Goal: Information Seeking & Learning: Learn about a topic

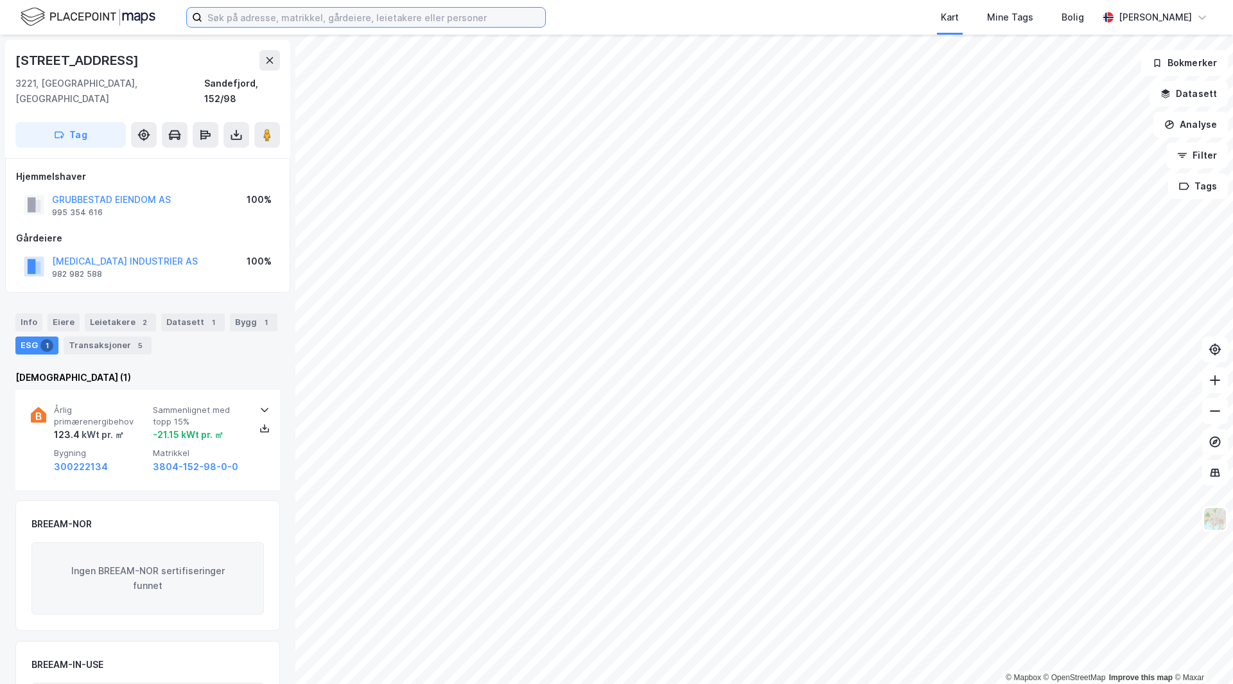
click at [219, 17] on input at bounding box center [373, 17] width 343 height 19
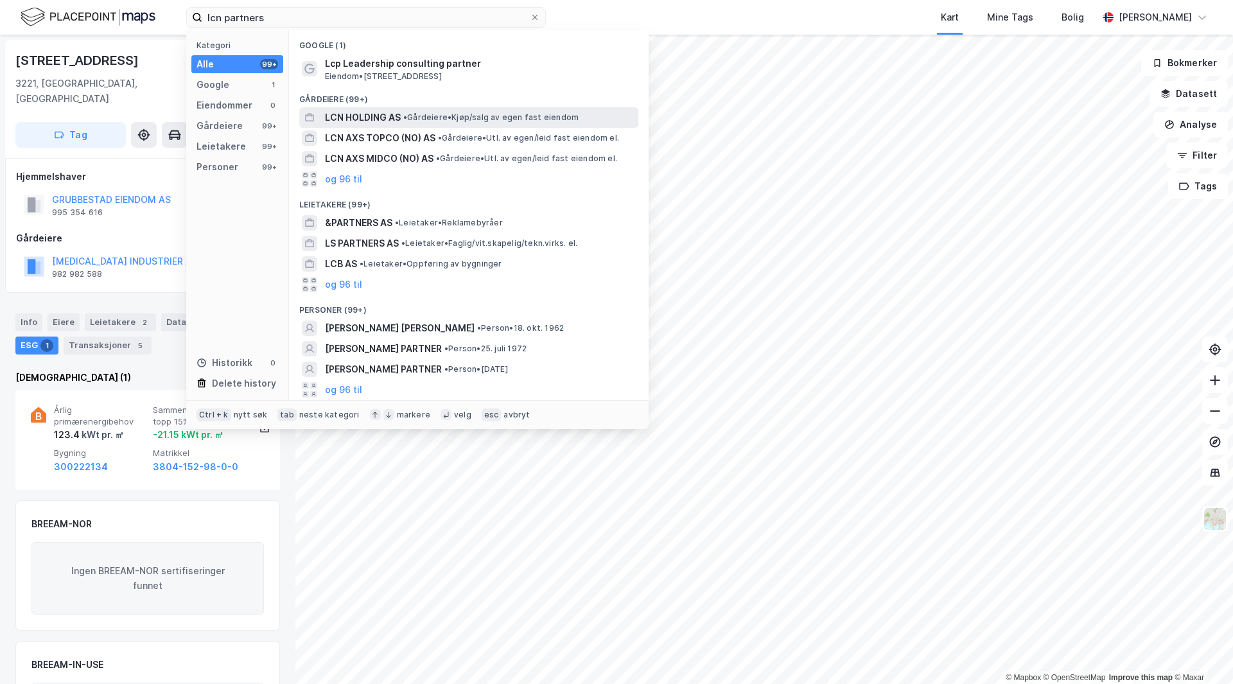
click at [396, 123] on span "LCN HOLDING AS" at bounding box center [363, 117] width 76 height 15
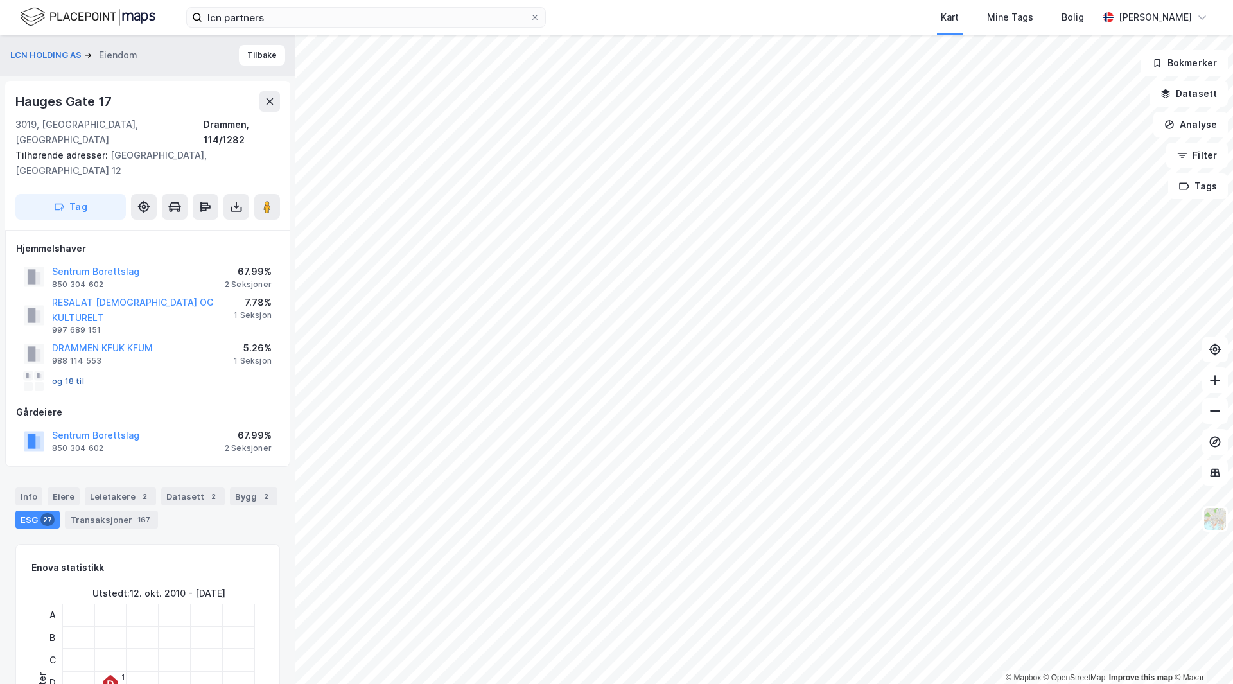
click at [0, 0] on button "og 18 til" at bounding box center [0, 0] width 0 height 0
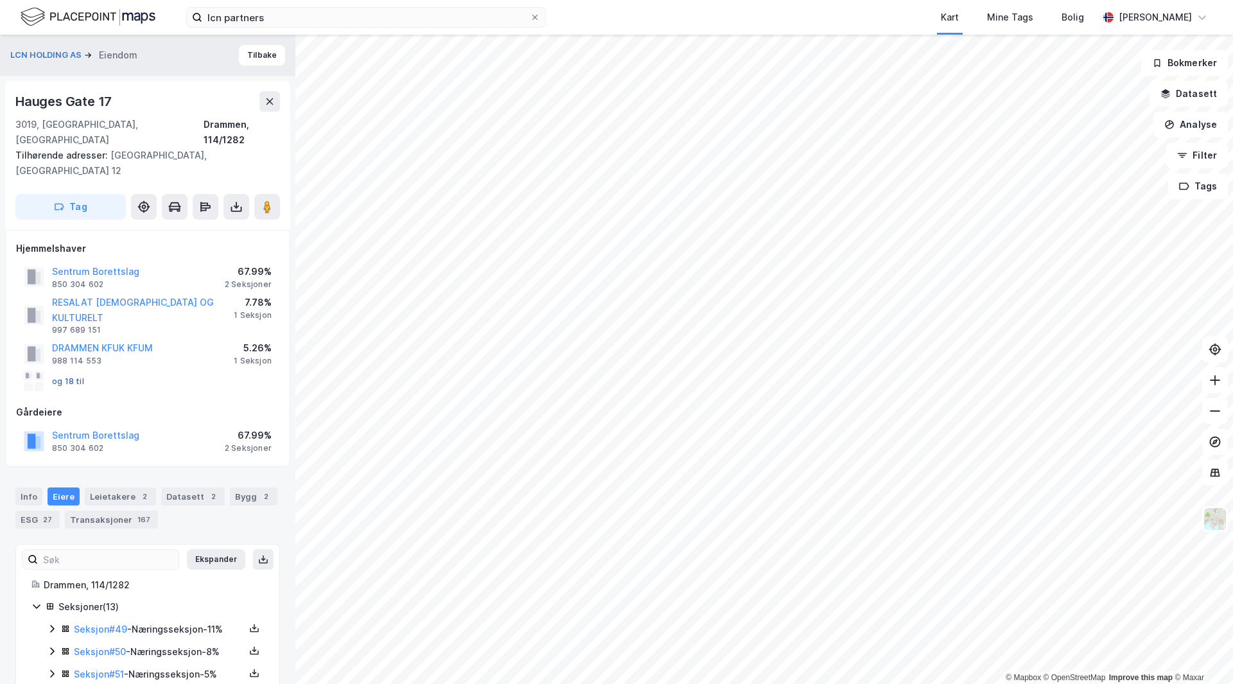
scroll to position [208, 0]
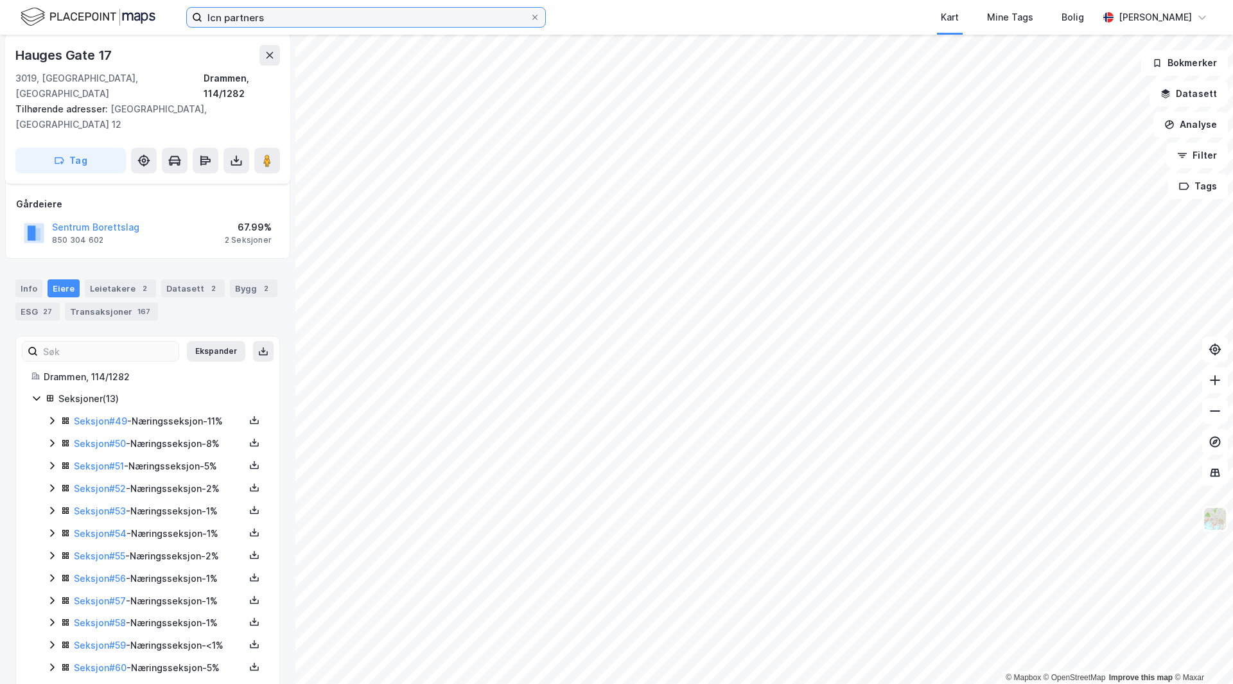
click at [326, 11] on input "lcn partners" at bounding box center [366, 17] width 328 height 19
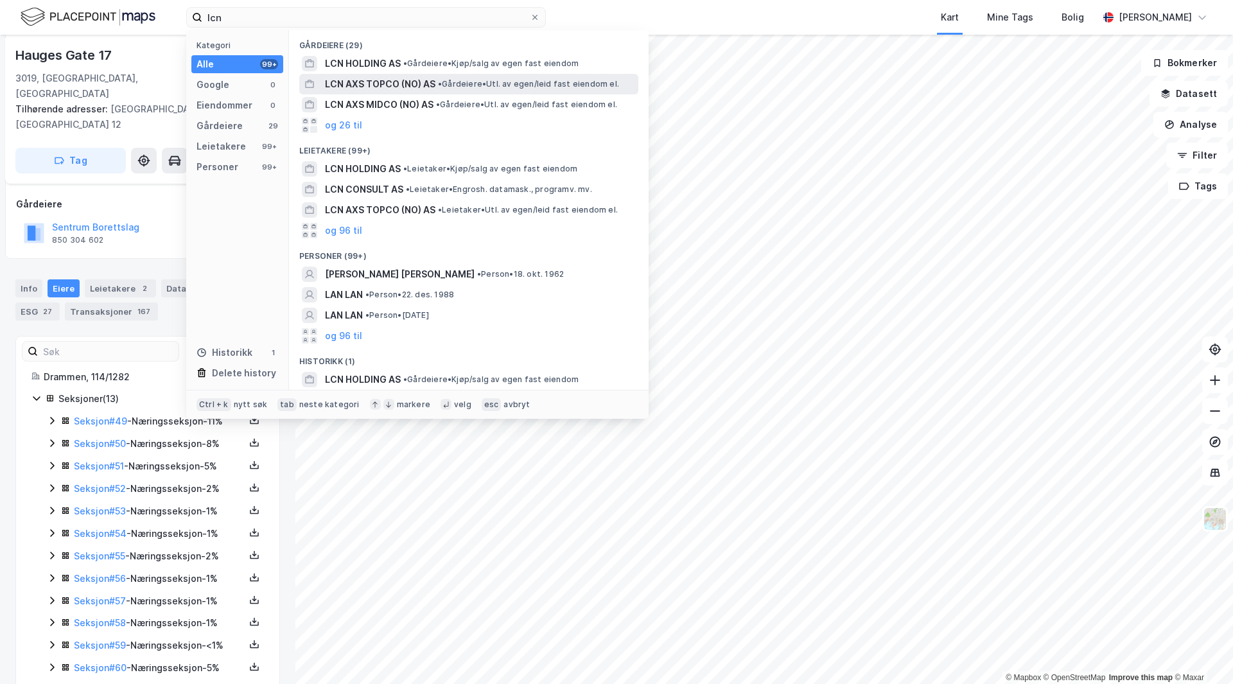
click at [396, 88] on span "LCN AXS TOPCO (NO) AS" at bounding box center [380, 83] width 110 height 15
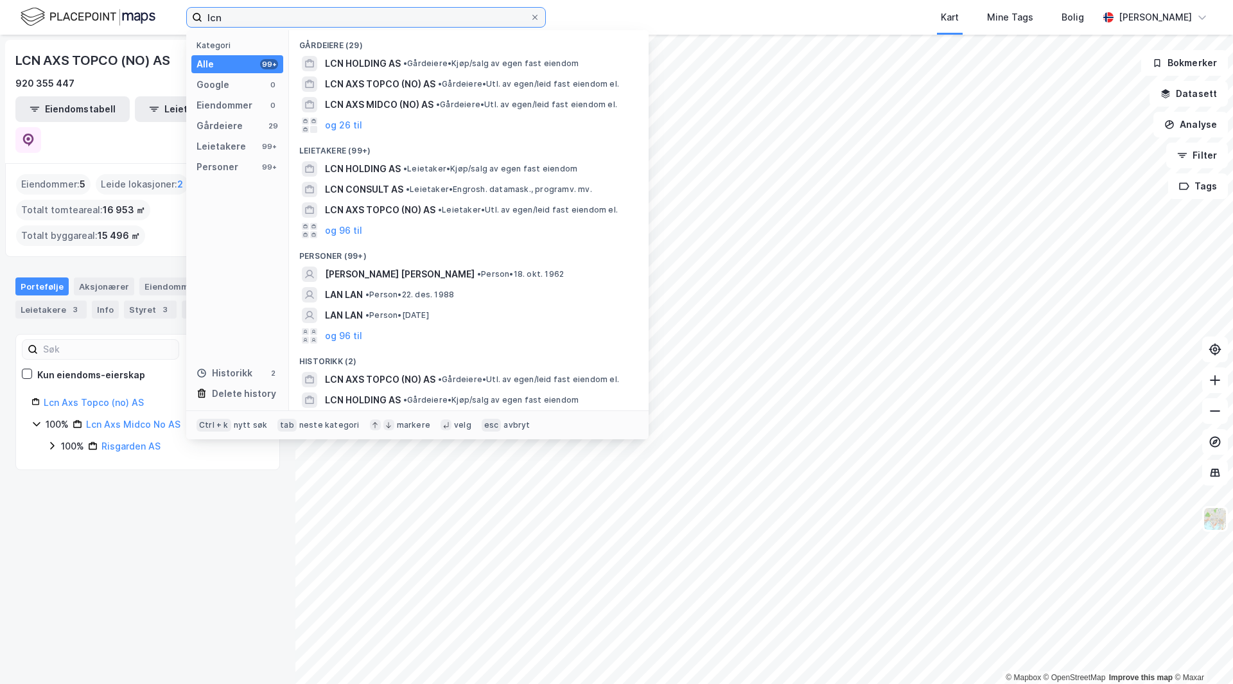
click at [245, 17] on input "lcn" at bounding box center [366, 17] width 328 height 19
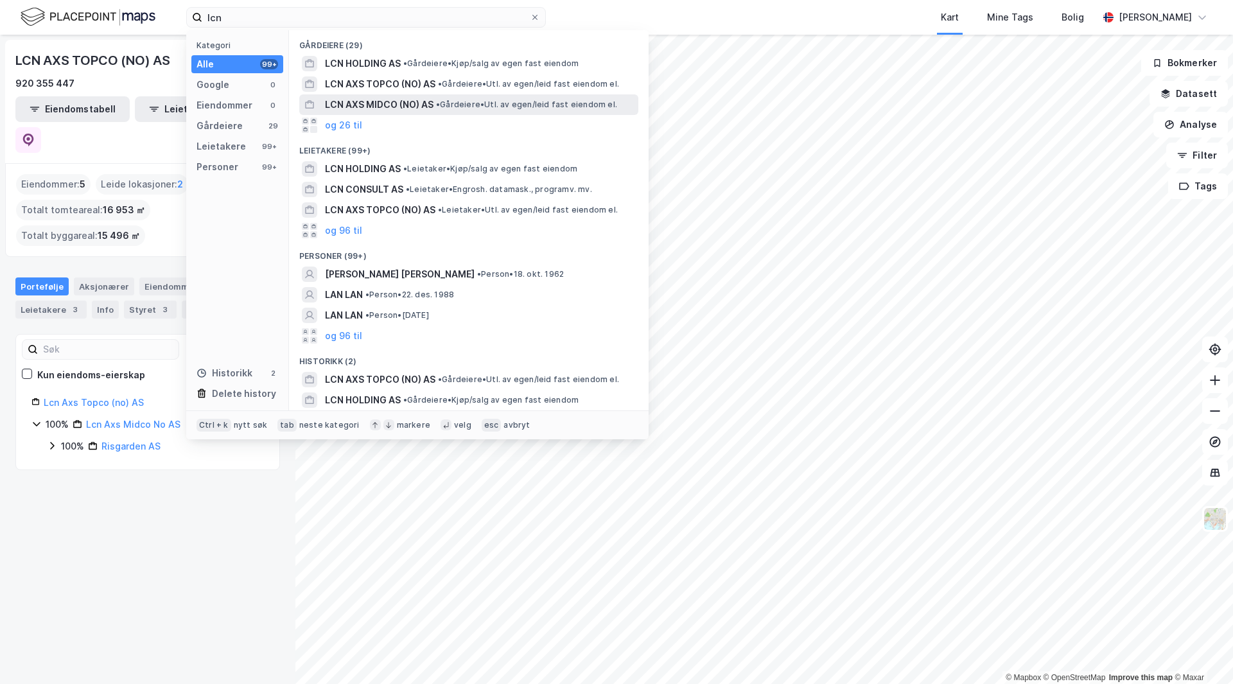
click at [410, 95] on div "LCN AXS MIDCO (NO) AS • Gårdeiere • Utl. av egen/[PERSON_NAME] fast eiendom el." at bounding box center [468, 104] width 339 height 21
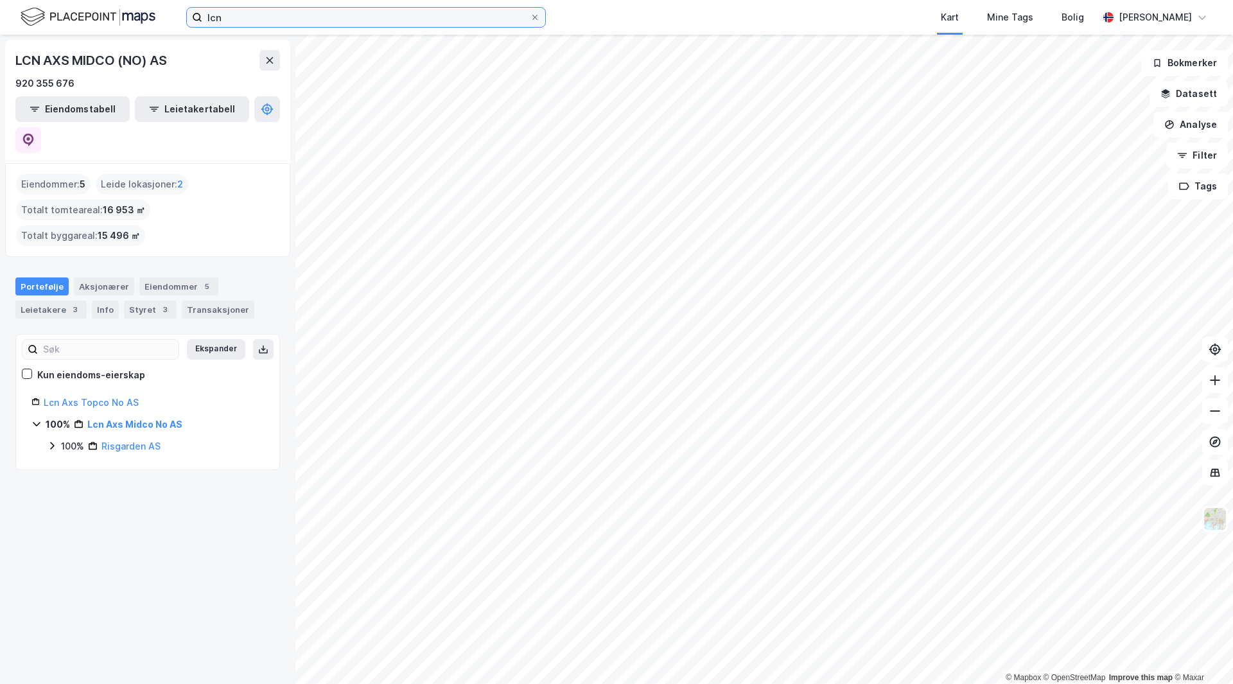
click at [271, 14] on input "lcn" at bounding box center [366, 17] width 328 height 19
click at [354, 11] on input "lcn" at bounding box center [366, 17] width 328 height 19
drag, startPoint x: 264, startPoint y: 20, endPoint x: 66, endPoint y: 6, distance: 199.0
click at [72, 9] on div "lcn Kart Mine Tags [PERSON_NAME] Skaland" at bounding box center [616, 17] width 1233 height 35
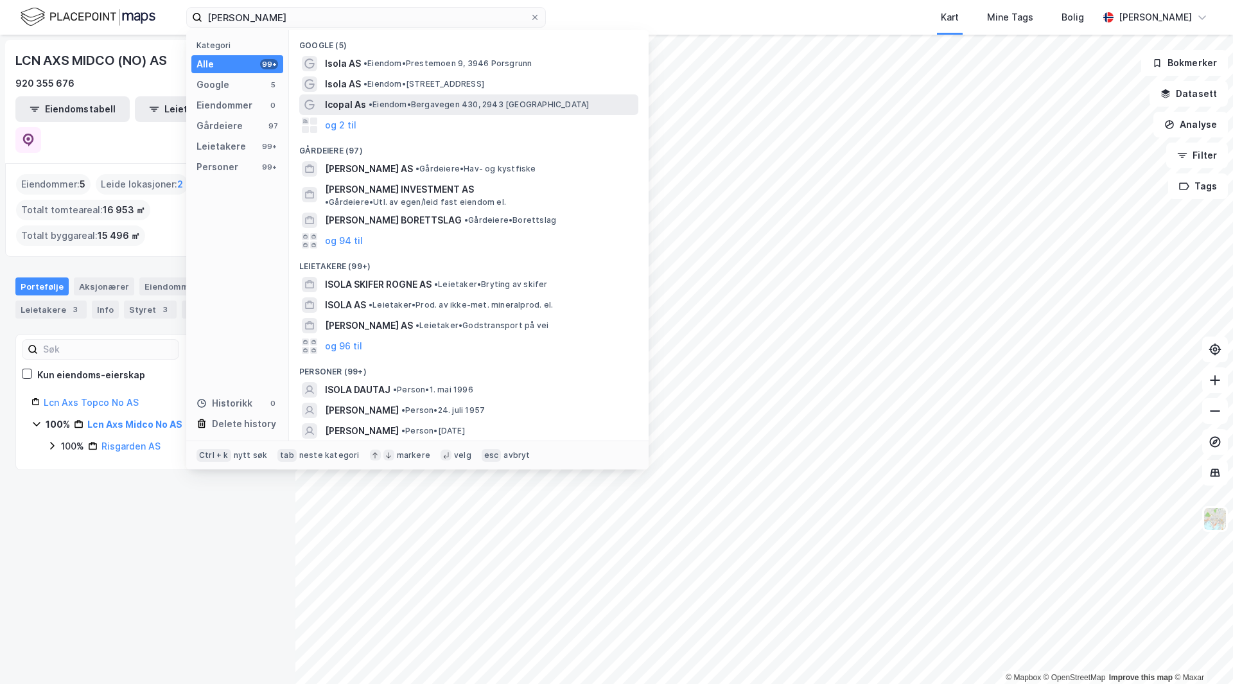
click at [432, 110] on div "Icopal As • Eiendom • [STREET_ADDRESS]" at bounding box center [480, 104] width 311 height 15
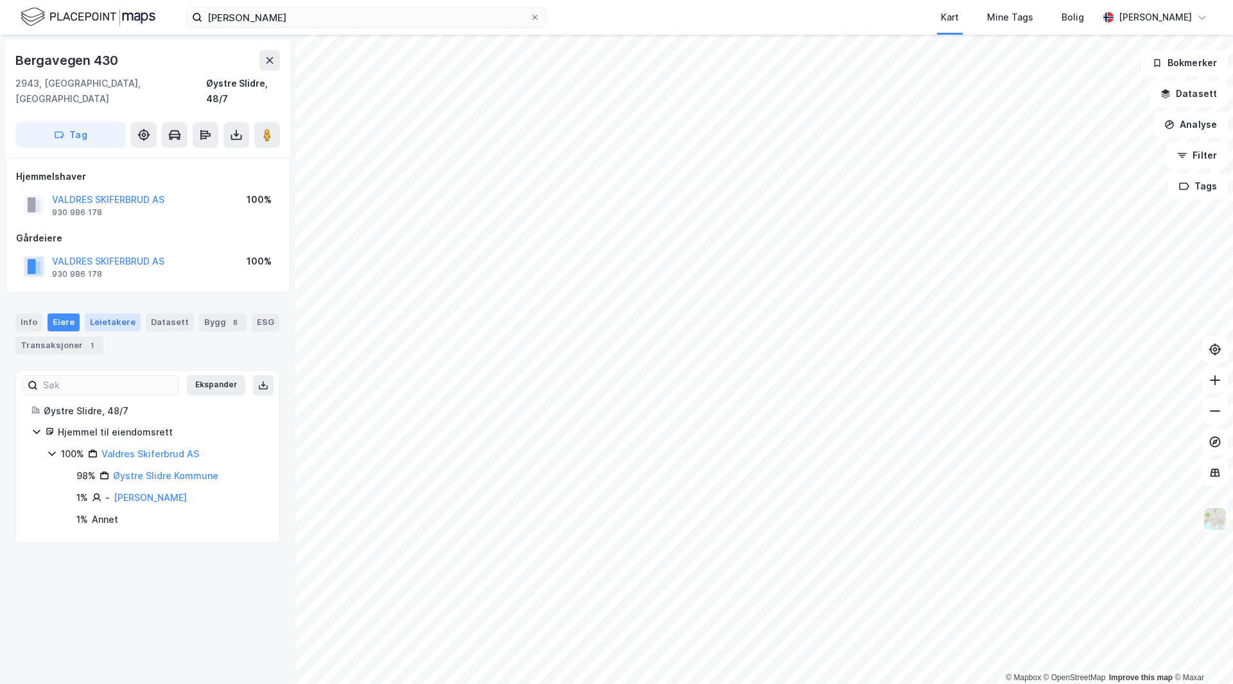
click at [115, 313] on div "Leietakere" at bounding box center [113, 322] width 56 height 18
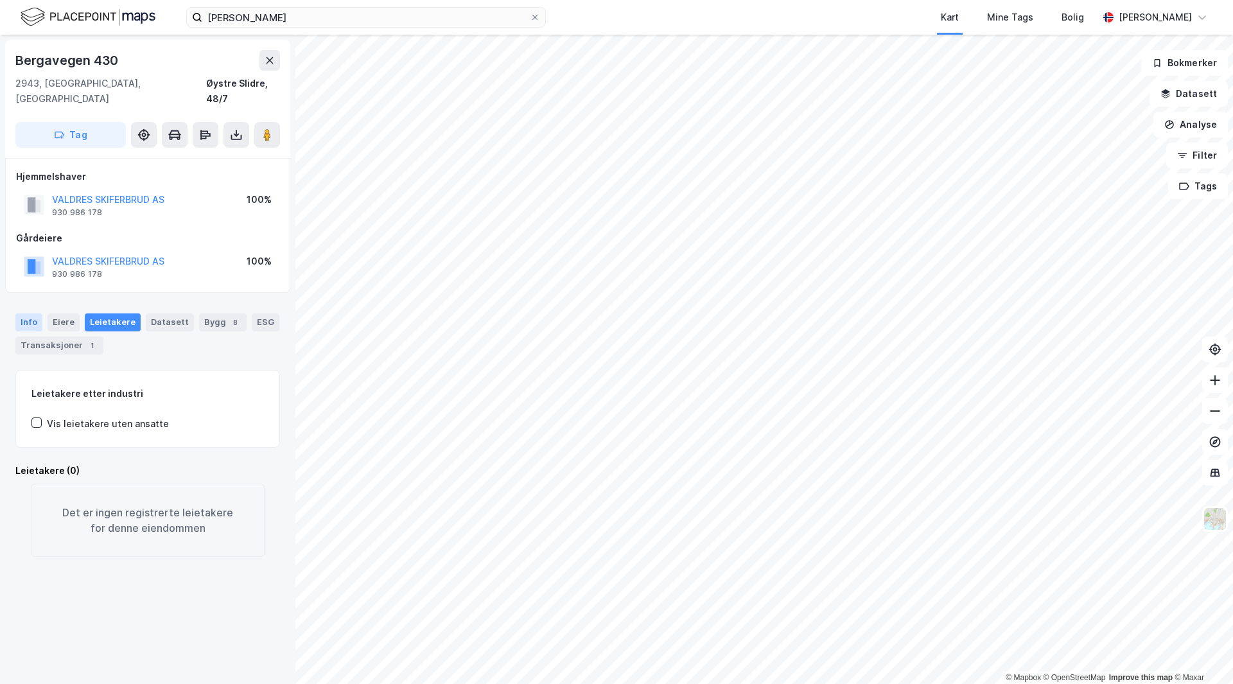
click at [25, 313] on div "Info" at bounding box center [28, 322] width 27 height 18
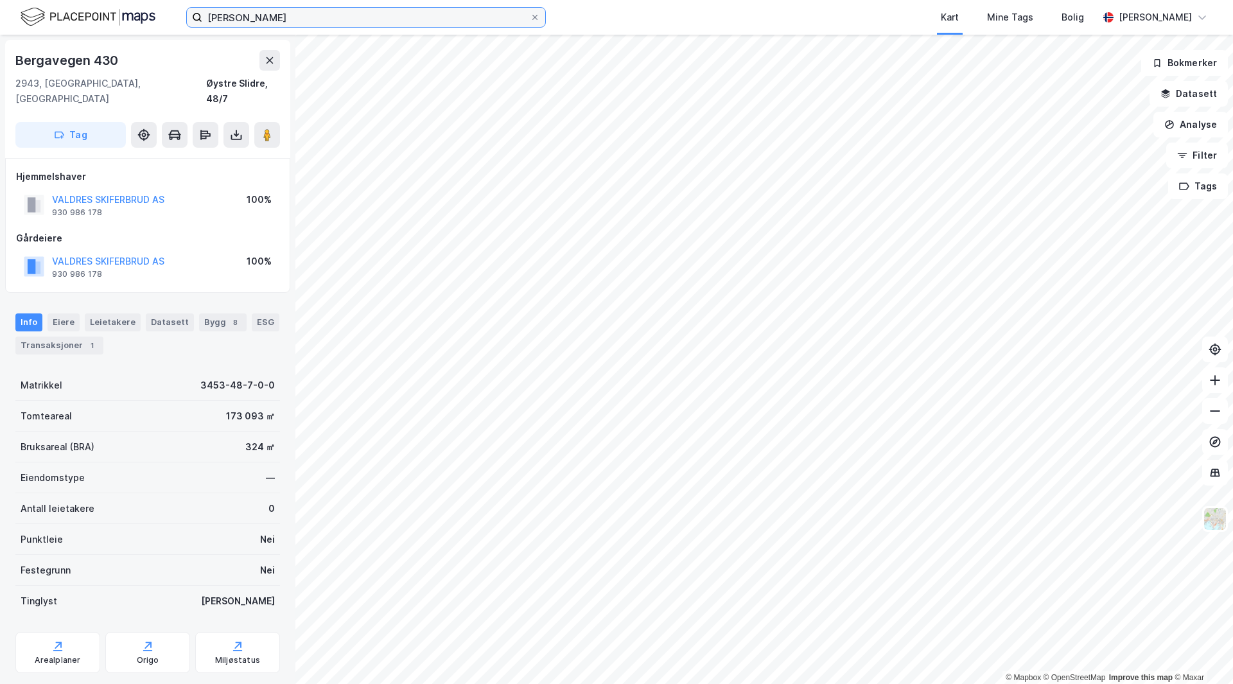
drag, startPoint x: 265, startPoint y: 25, endPoint x: 156, endPoint y: 18, distance: 108.8
click at [156, 20] on div "[PERSON_NAME] Kart Mine Tags [PERSON_NAME] Skaland" at bounding box center [616, 17] width 1233 height 35
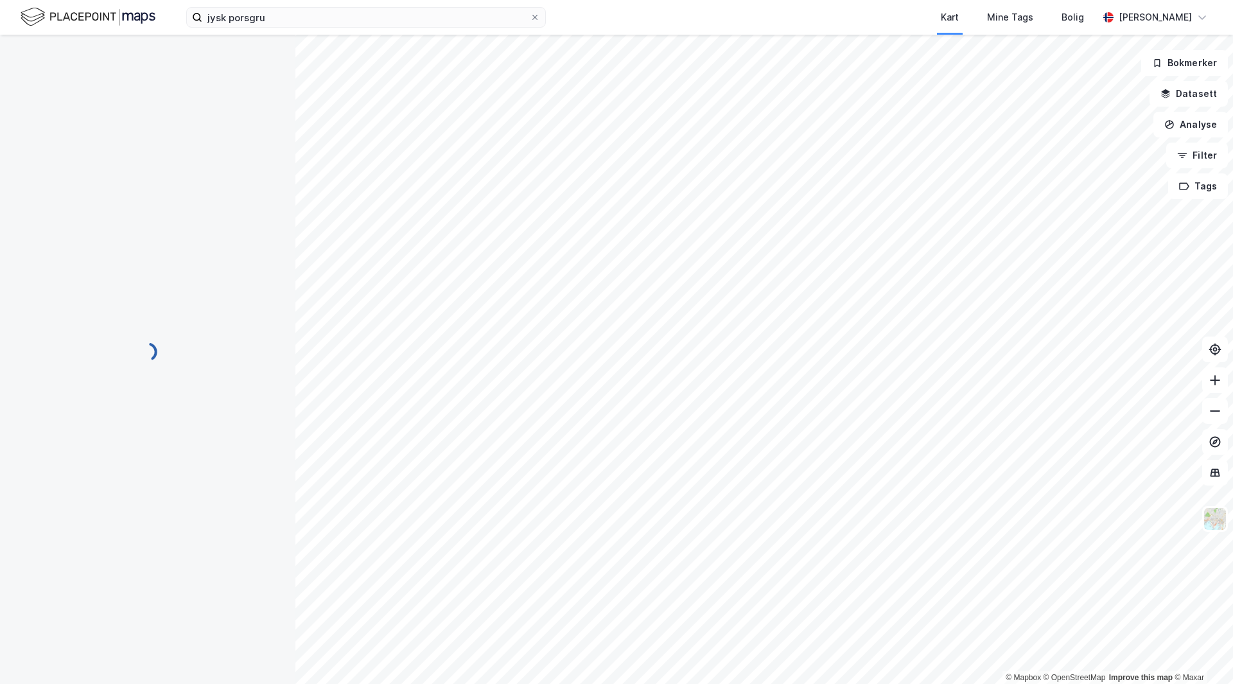
scroll to position [1, 0]
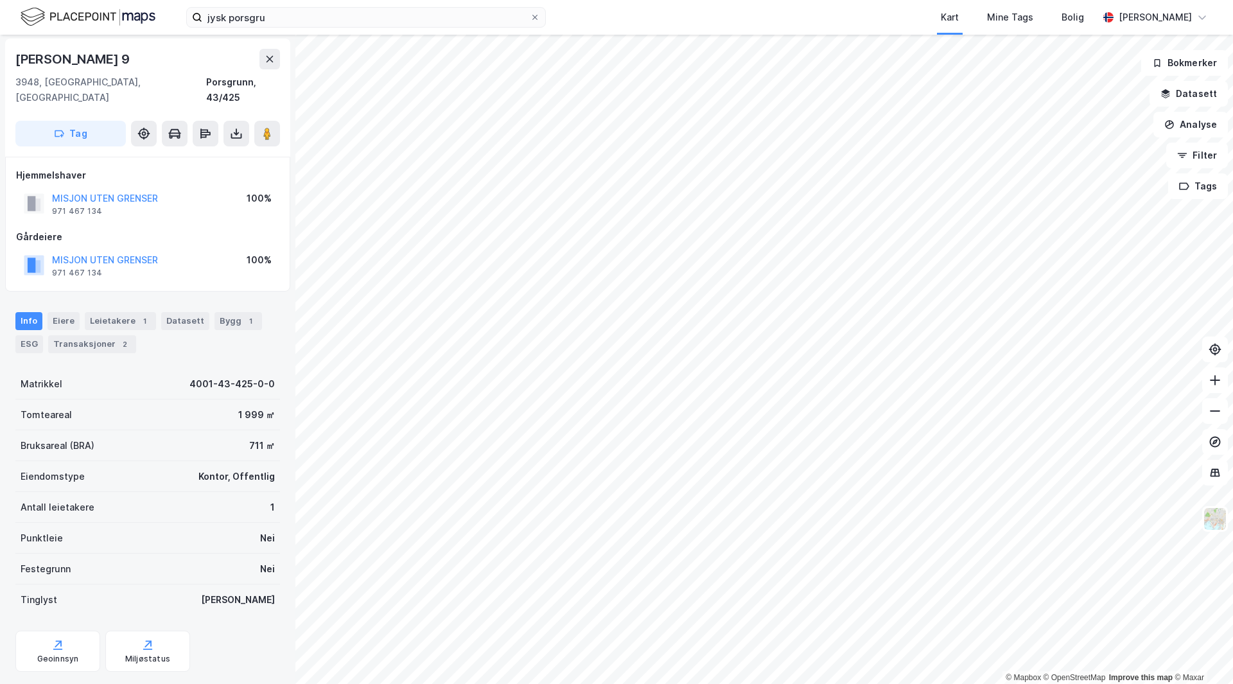
scroll to position [1, 0]
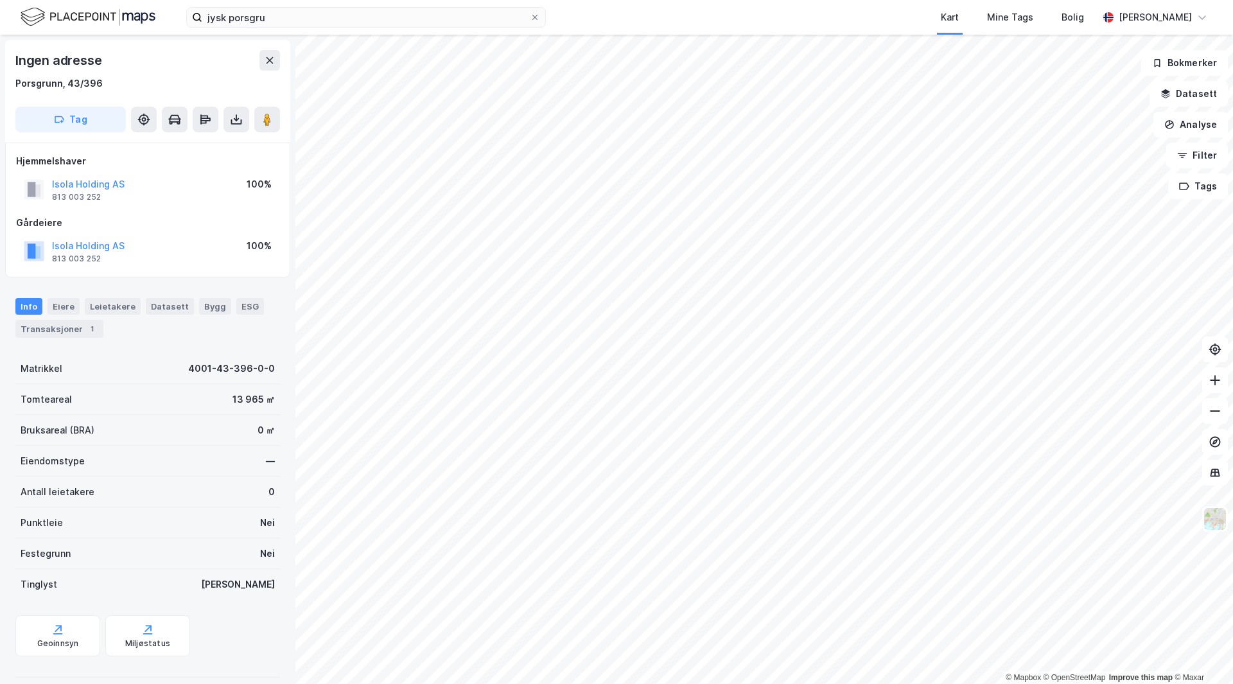
scroll to position [1, 0]
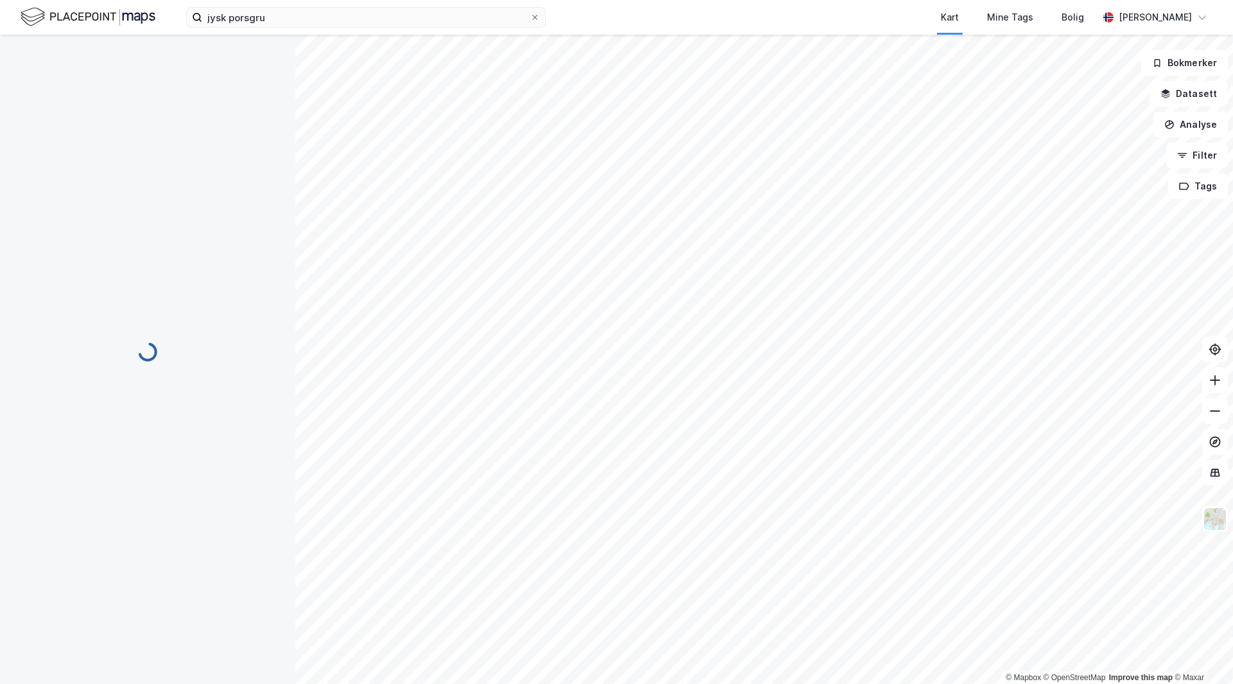
scroll to position [1, 0]
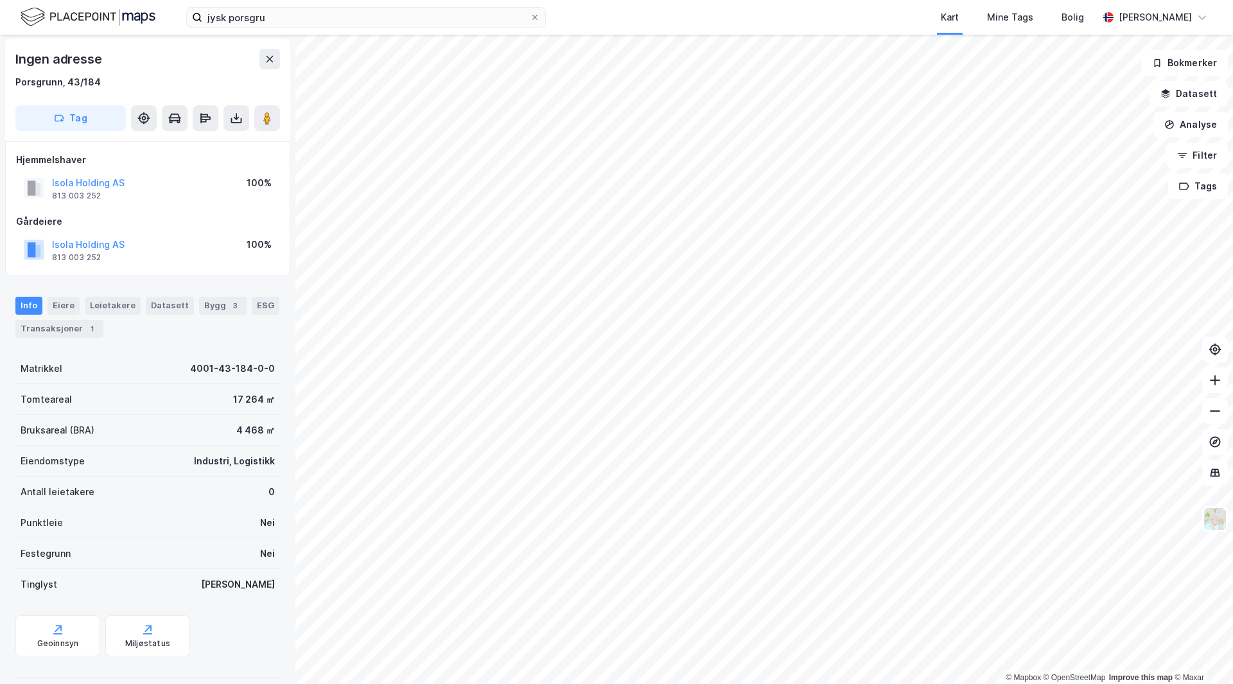
scroll to position [1, 0]
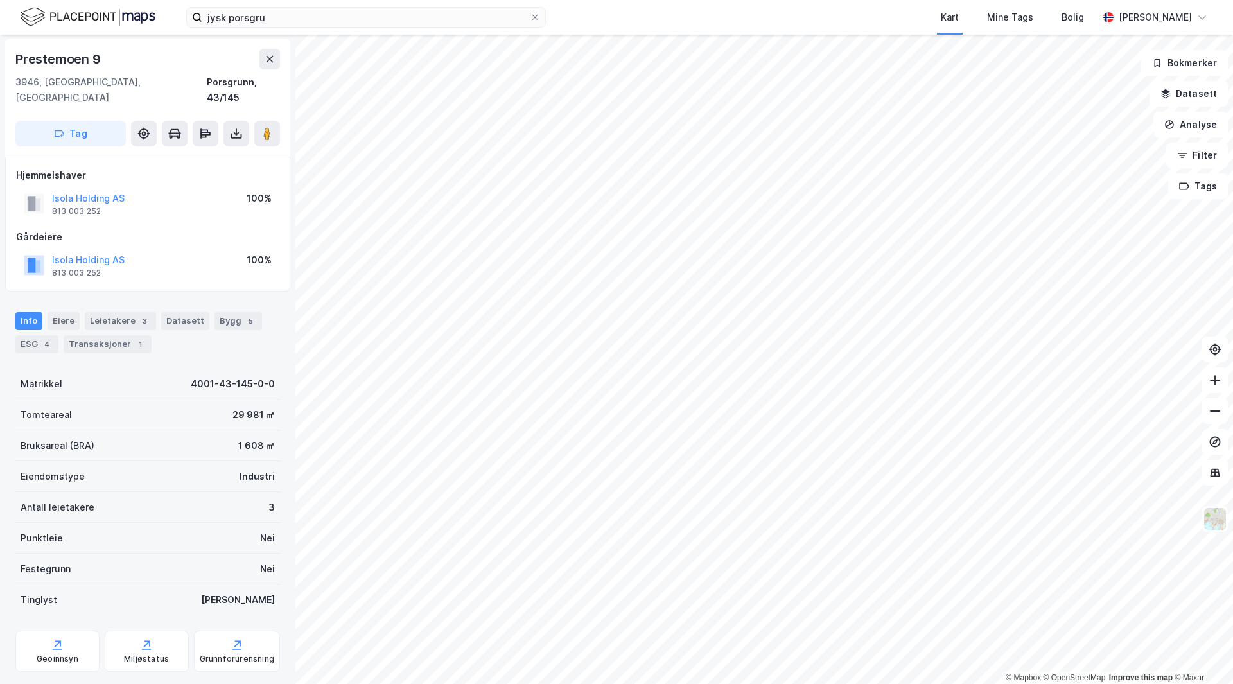
scroll to position [1, 0]
drag, startPoint x: 279, startPoint y: 15, endPoint x: 137, endPoint y: 12, distance: 142.0
click at [137, 15] on div "jysk porsgru Kart Mine Tags [PERSON_NAME]" at bounding box center [616, 17] width 1233 height 35
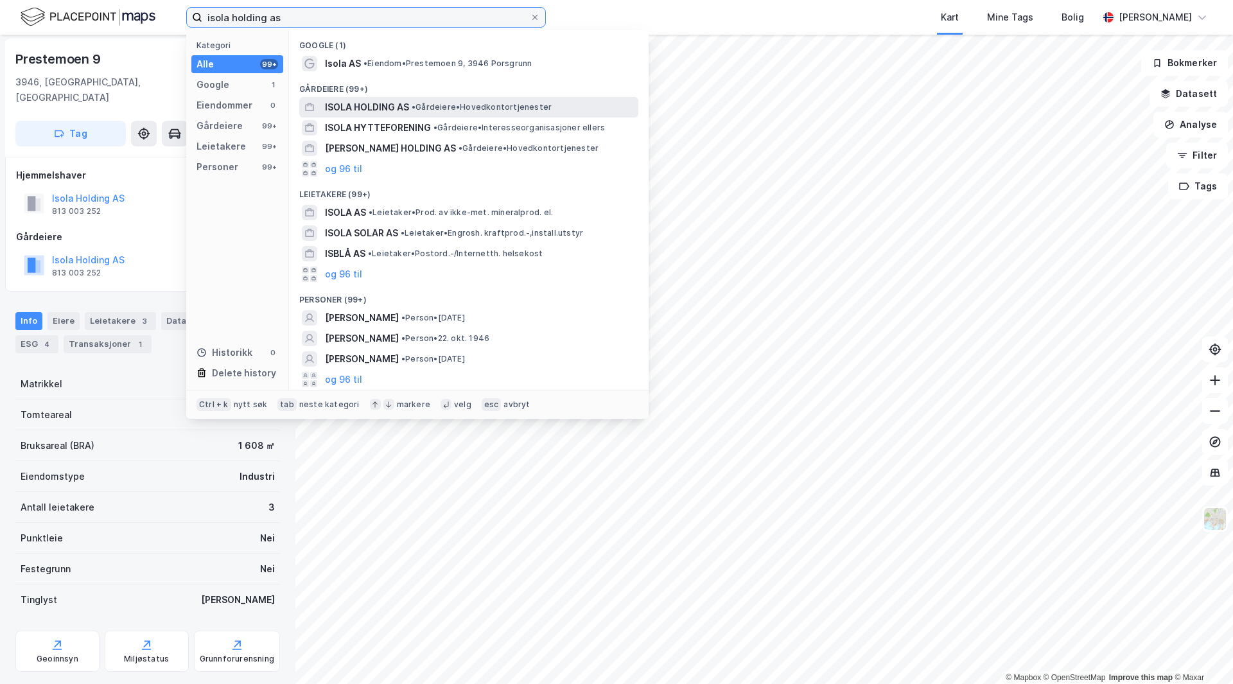
type input "isola holding as"
click at [406, 100] on span "ISOLA HOLDING AS" at bounding box center [367, 107] width 84 height 15
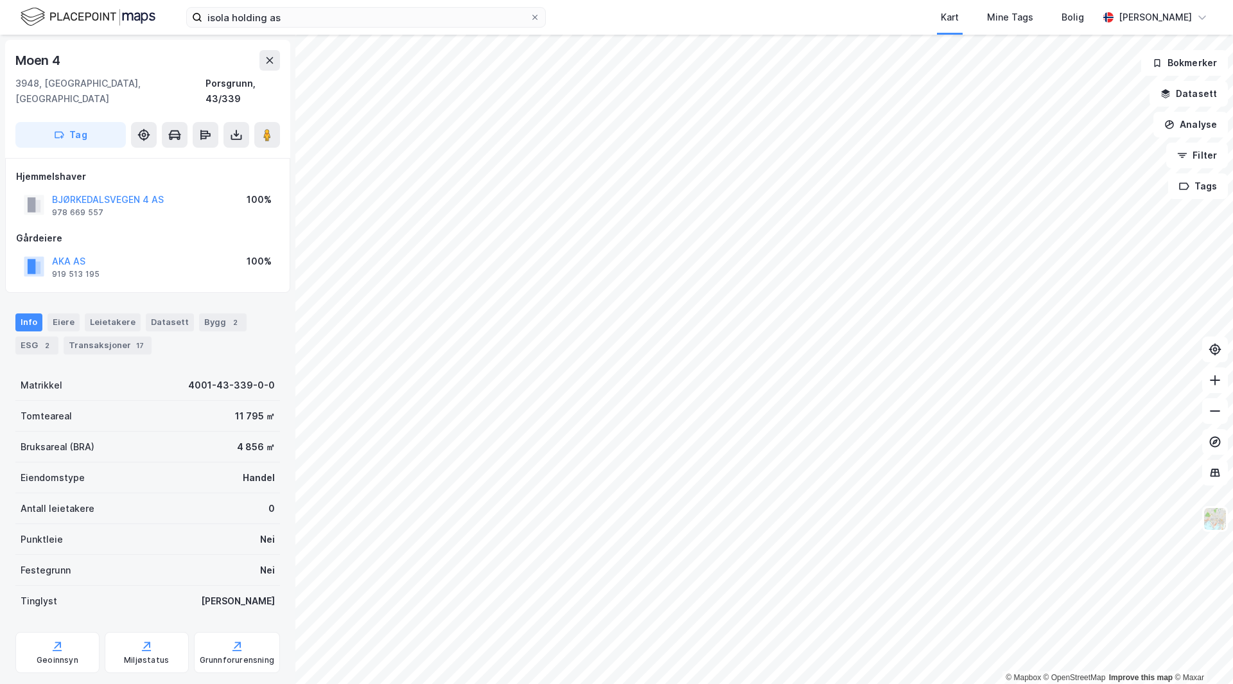
scroll to position [1, 0]
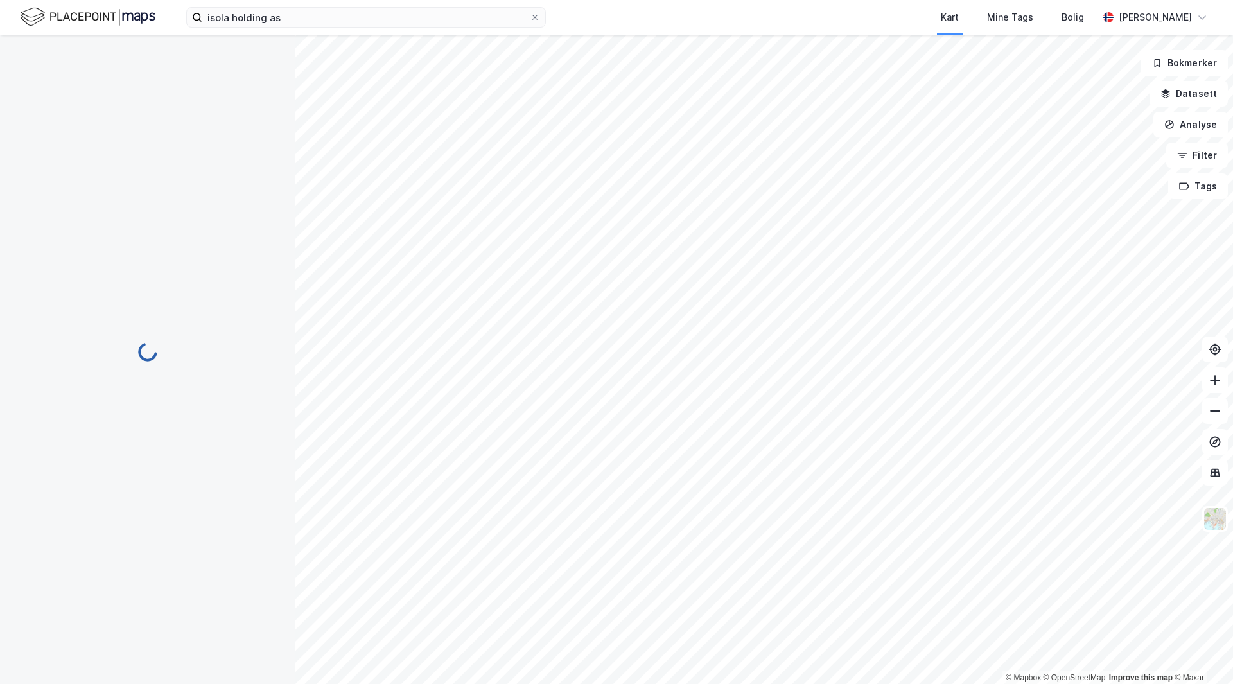
scroll to position [1, 0]
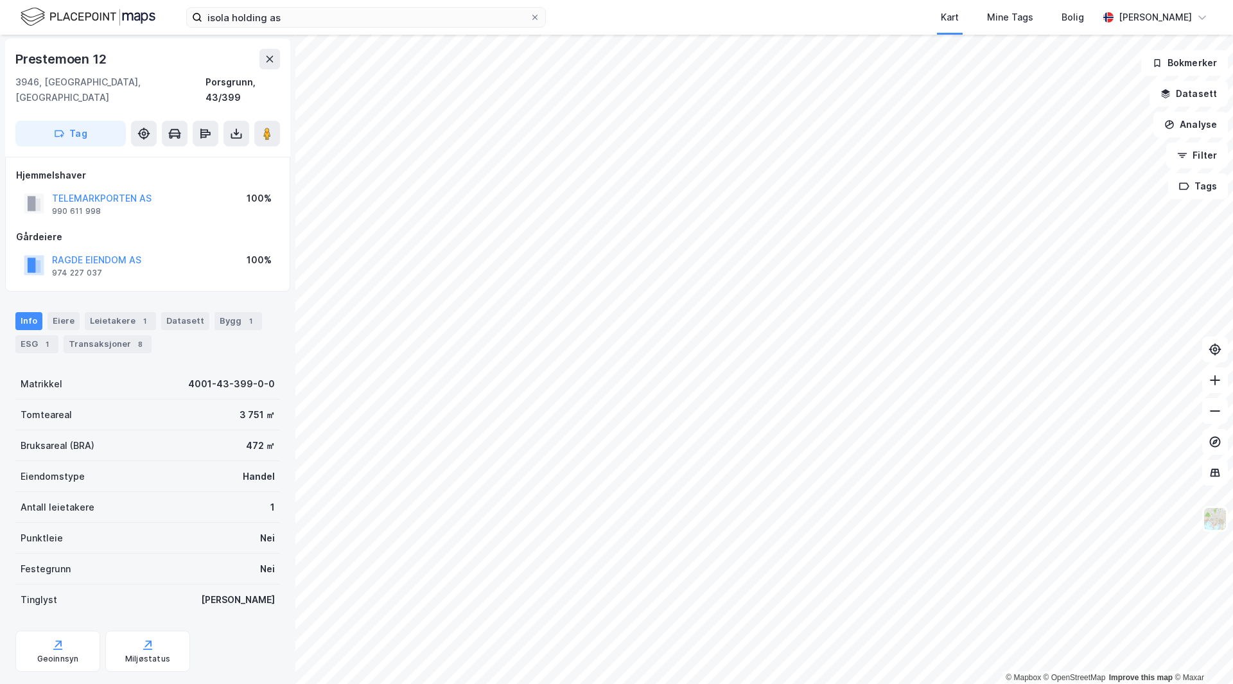
scroll to position [1, 0]
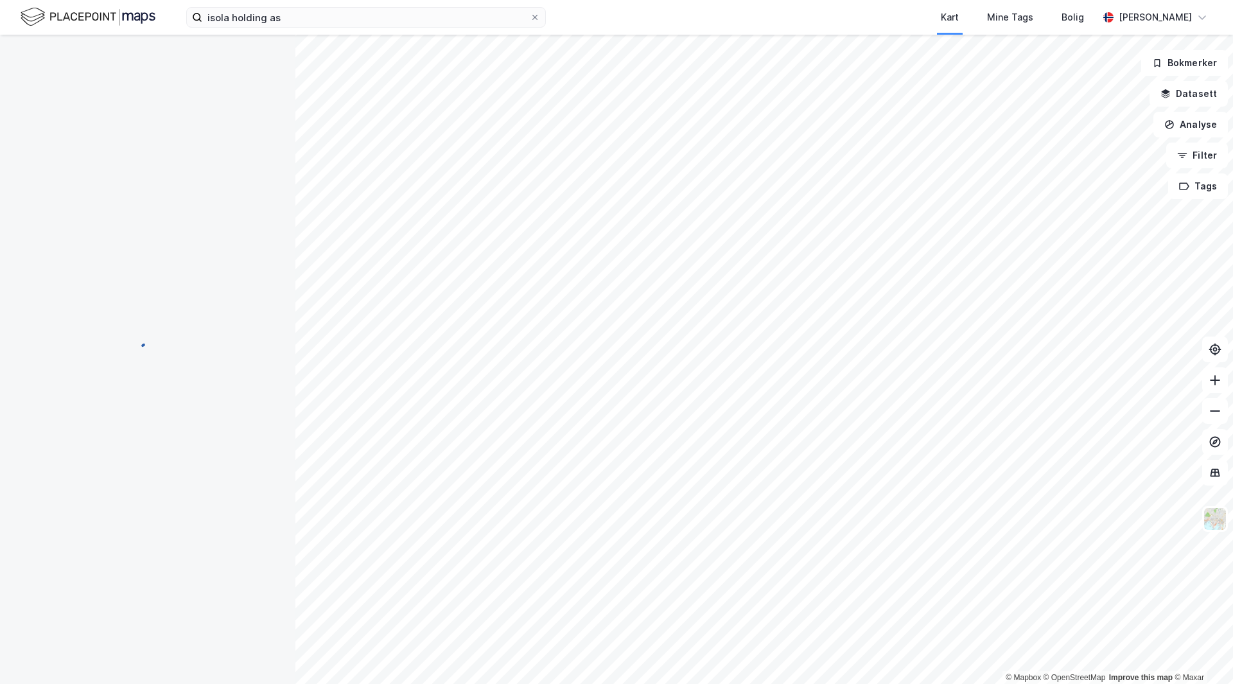
scroll to position [1, 0]
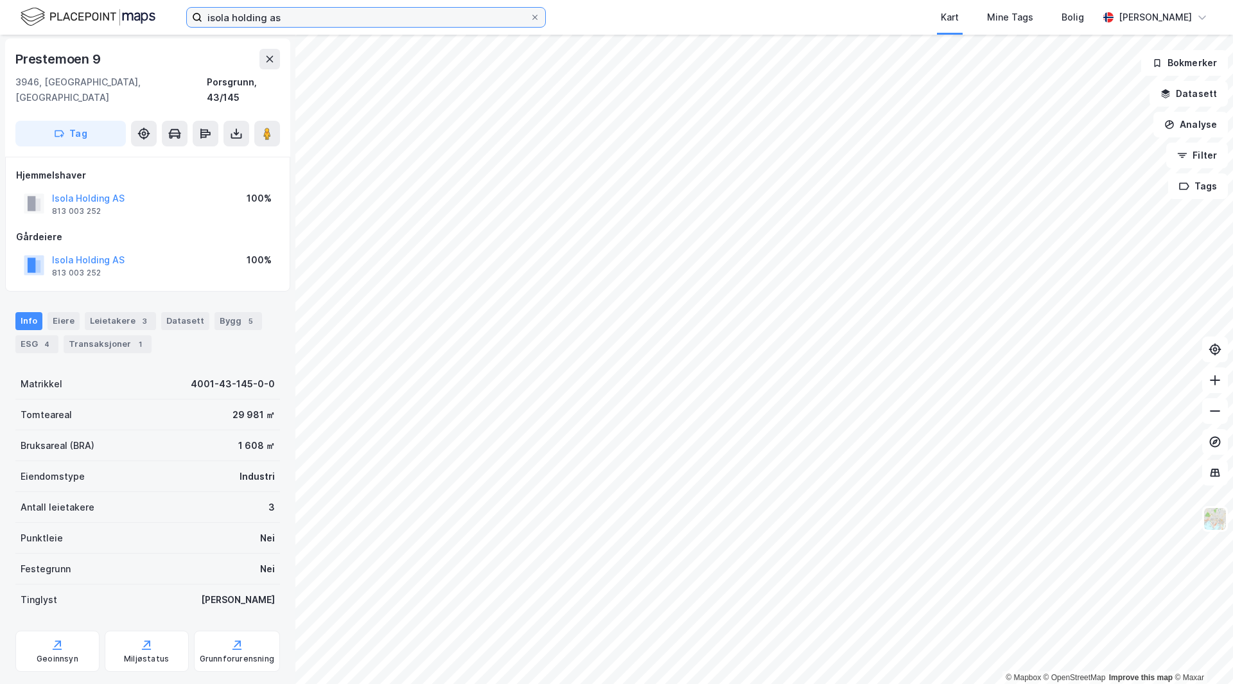
click at [282, 22] on input "isola holding as" at bounding box center [366, 17] width 328 height 19
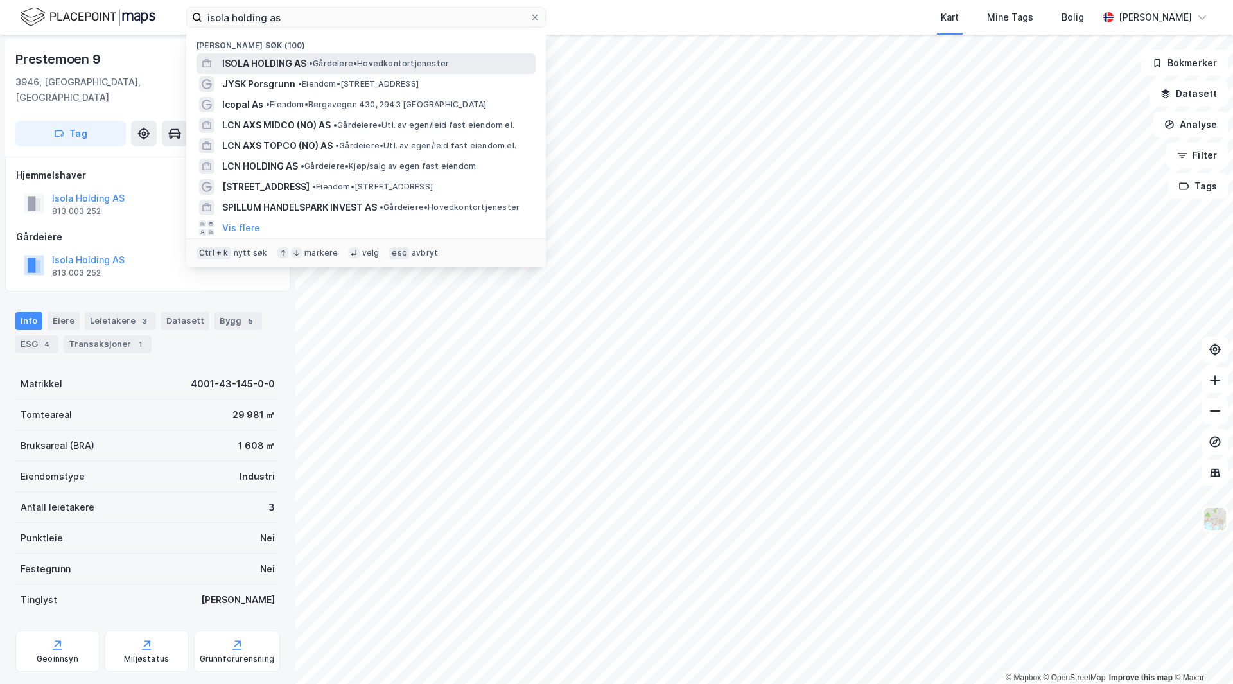
click at [329, 57] on div "ISOLA HOLDING AS • Gårdeiere • Hovedkontortjenester" at bounding box center [377, 63] width 311 height 15
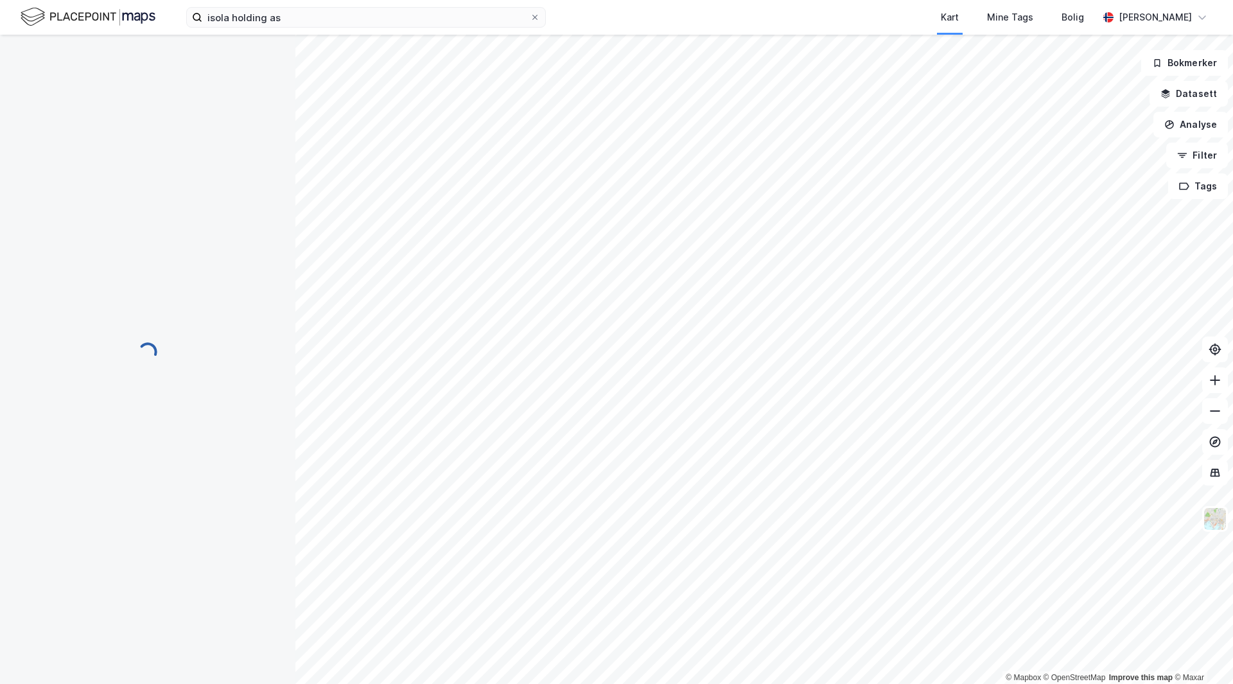
scroll to position [1, 0]
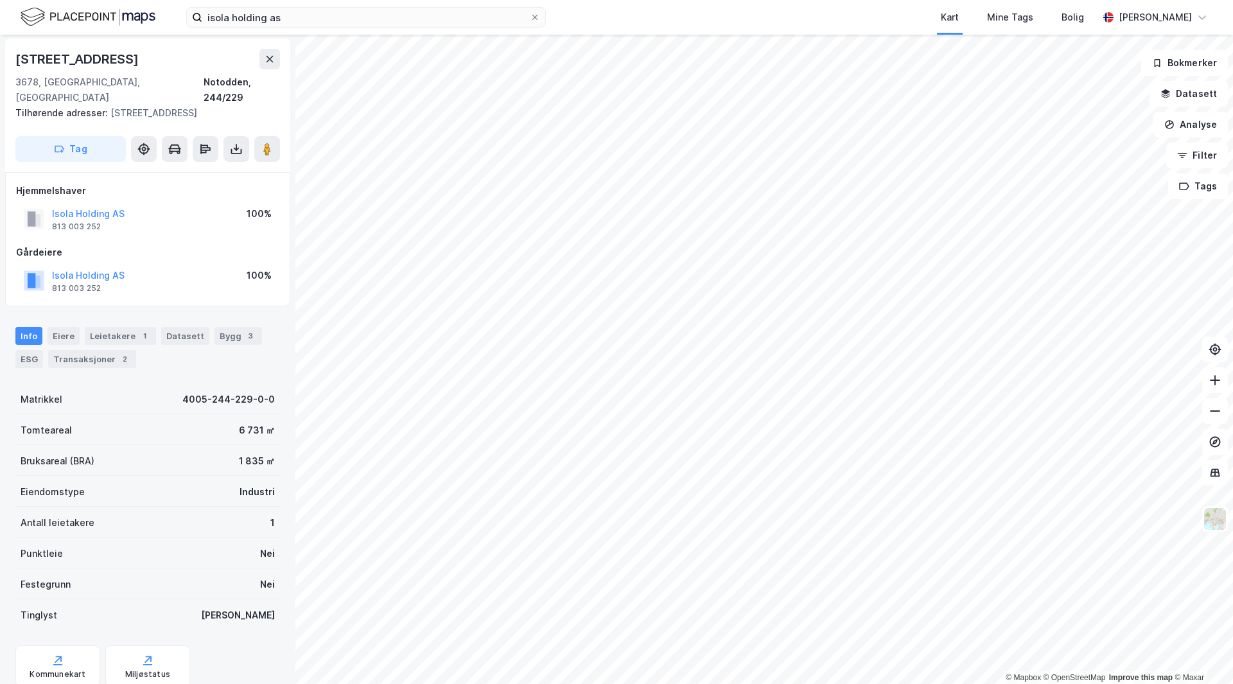
scroll to position [1, 0]
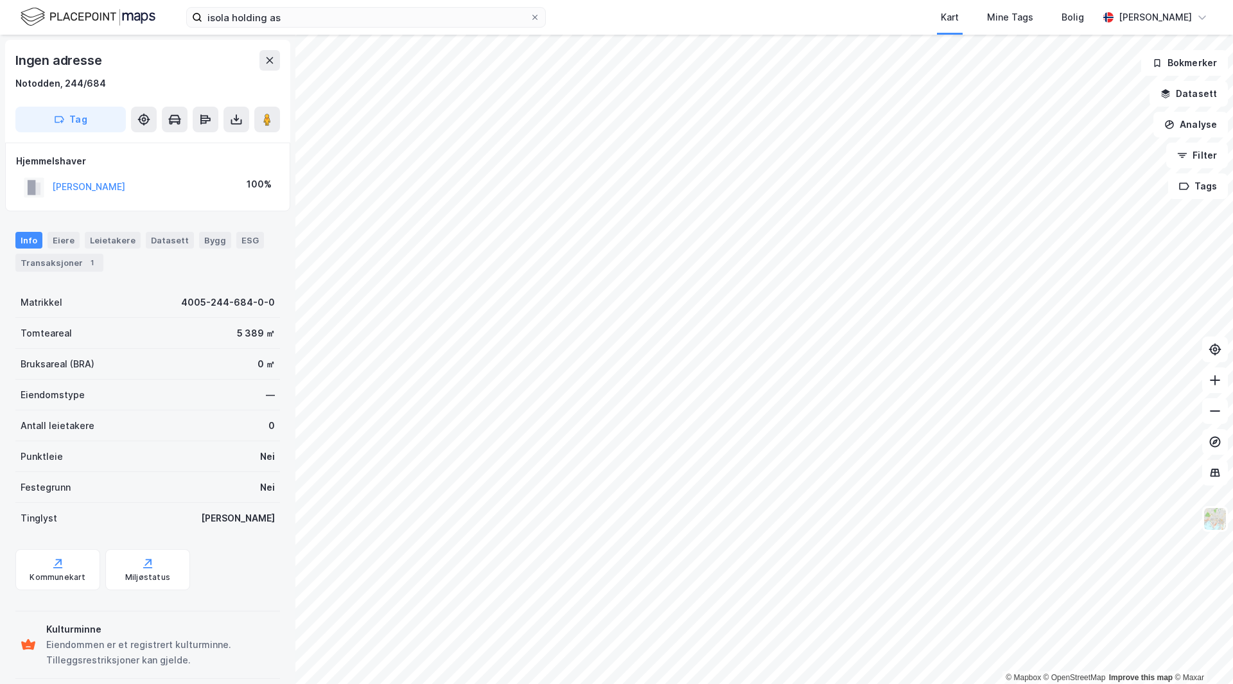
scroll to position [1, 0]
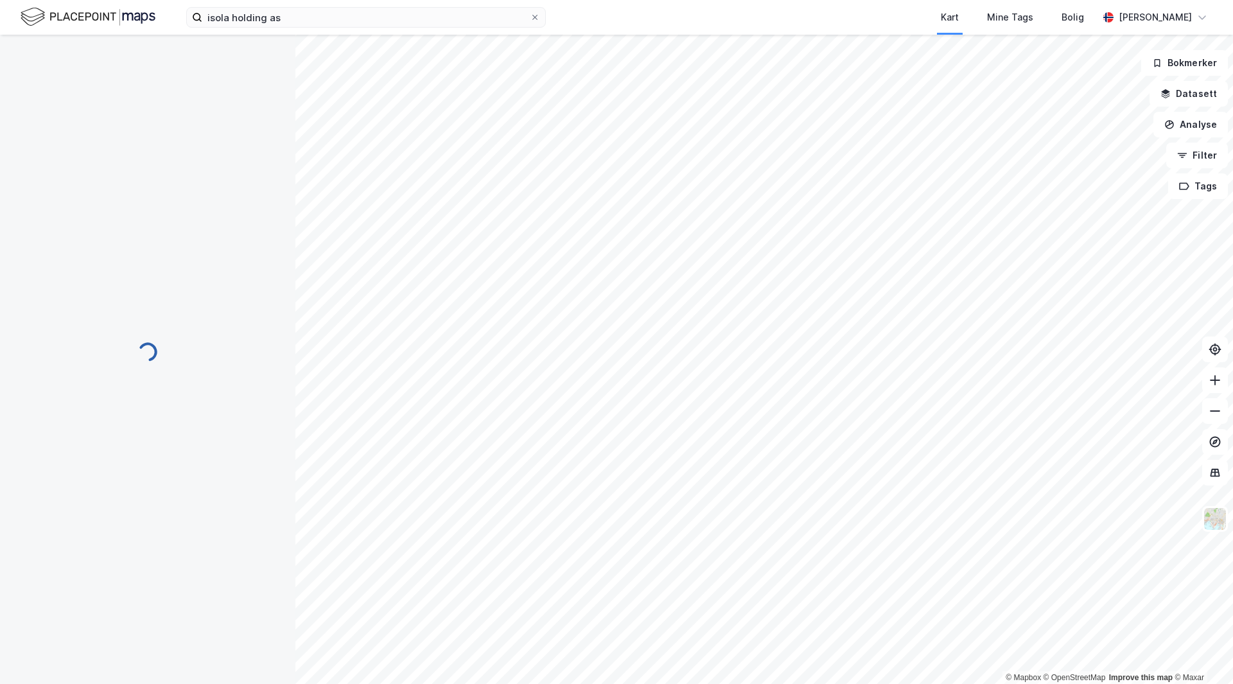
scroll to position [1, 0]
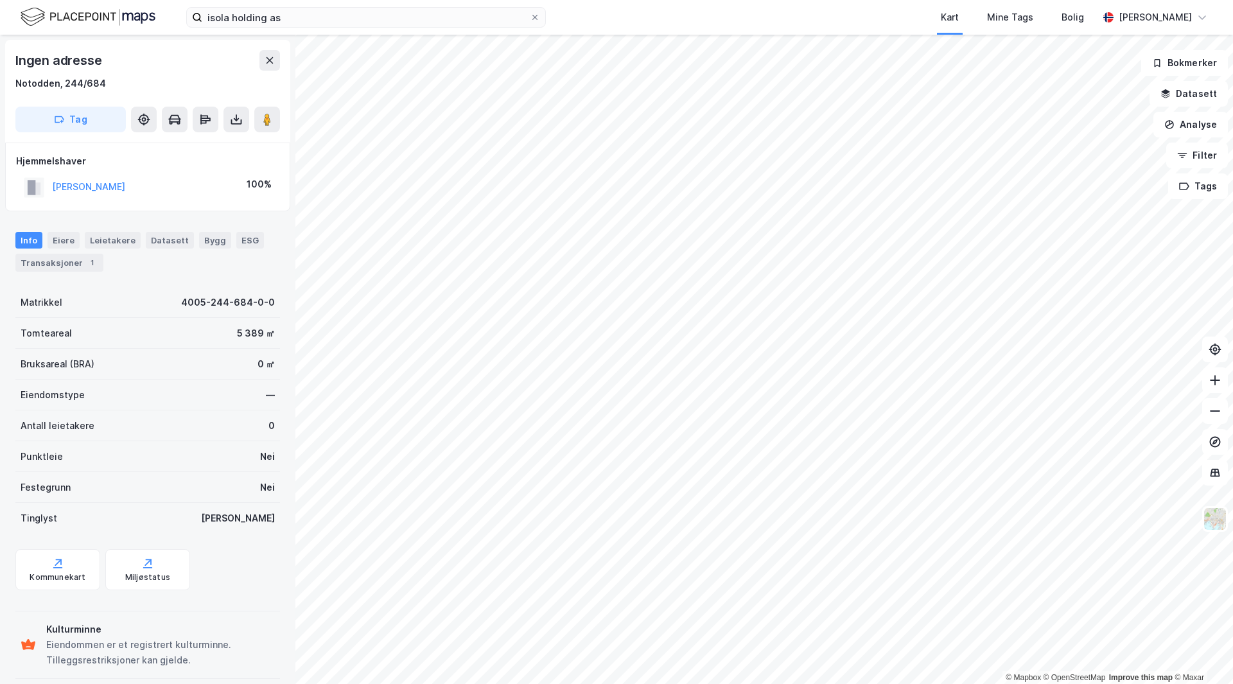
scroll to position [1, 0]
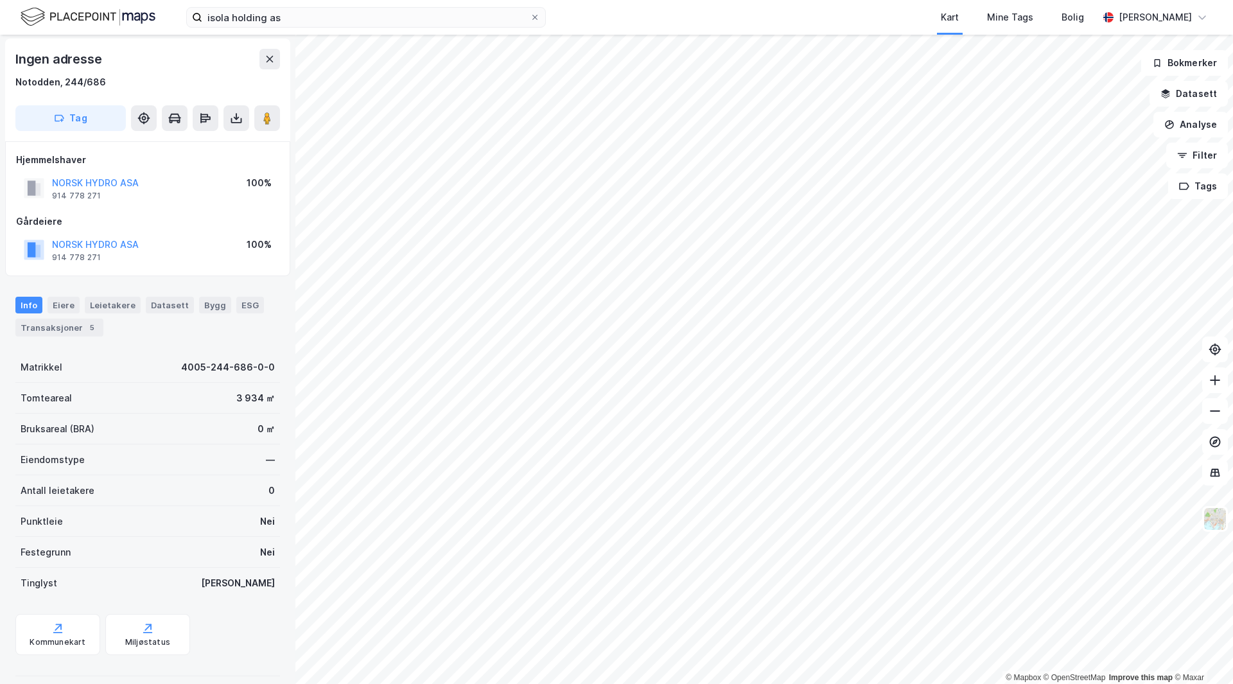
scroll to position [1, 0]
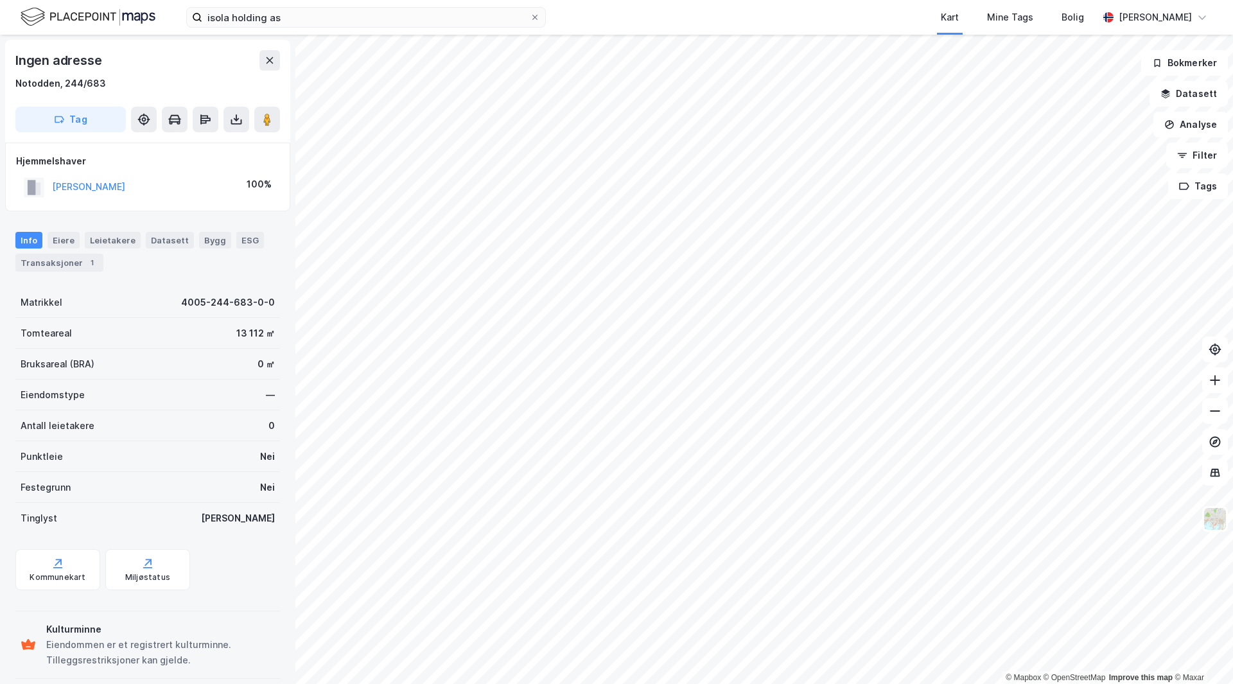
scroll to position [1, 0]
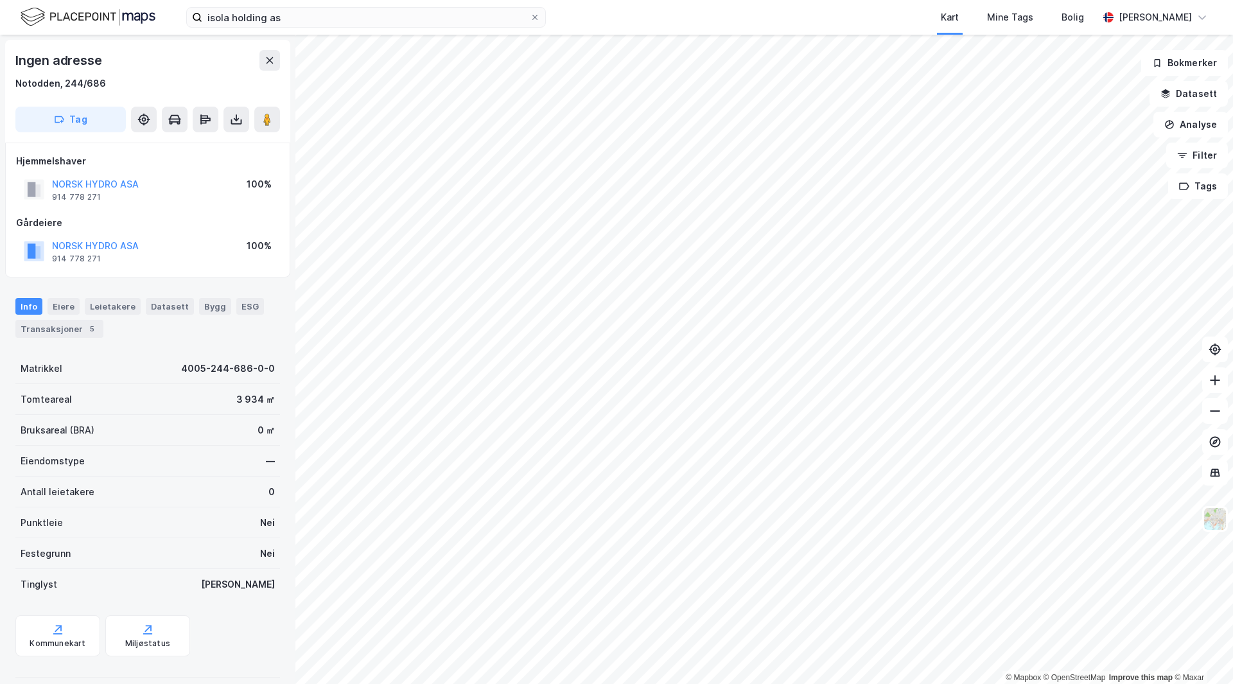
scroll to position [1, 0]
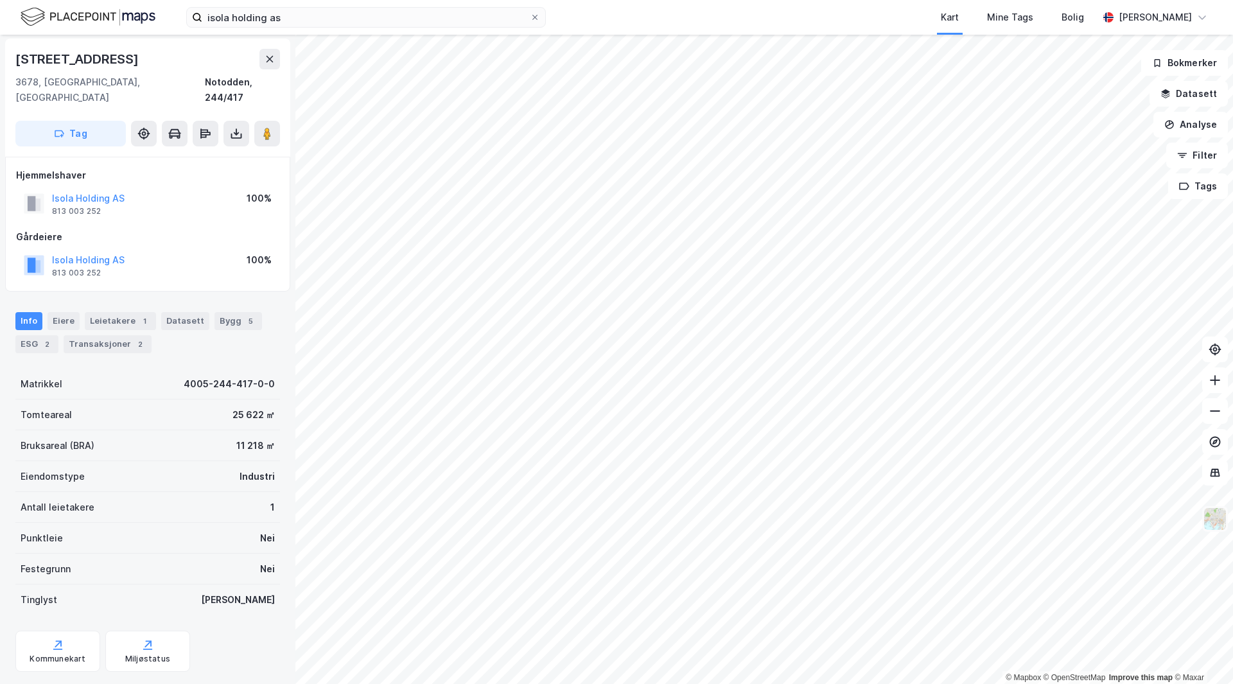
scroll to position [1, 0]
